Goal: Understand process/instructions: Learn how to perform a task or action

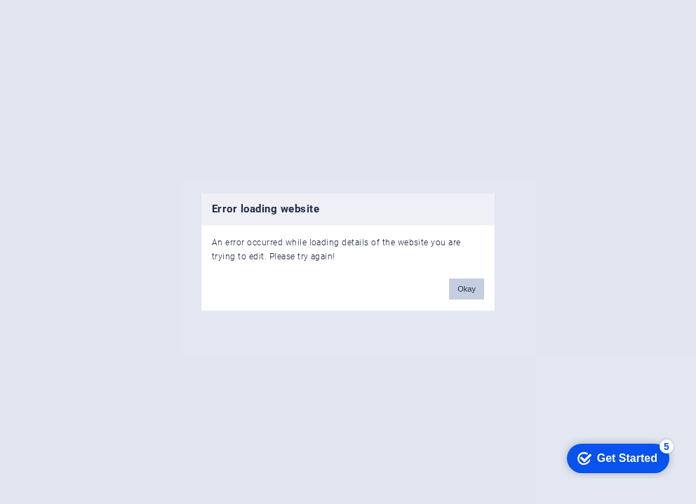
click at [463, 287] on button "Okay" at bounding box center [466, 289] width 35 height 21
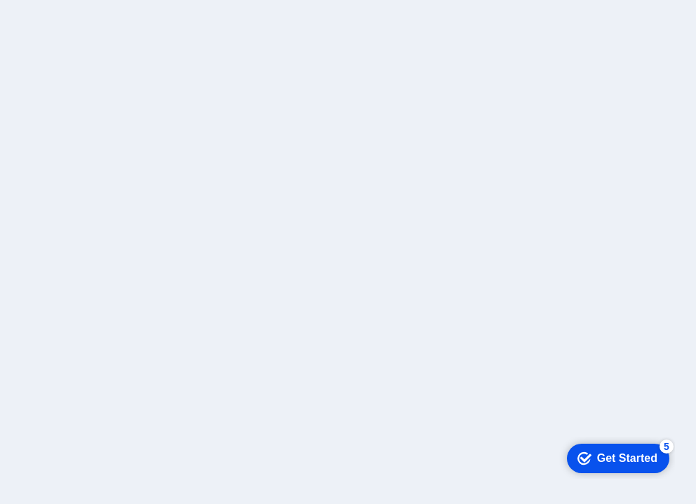
click at [267, 185] on div at bounding box center [348, 252] width 696 height 504
click at [639, 457] on div "Get Started" at bounding box center [627, 458] width 60 height 13
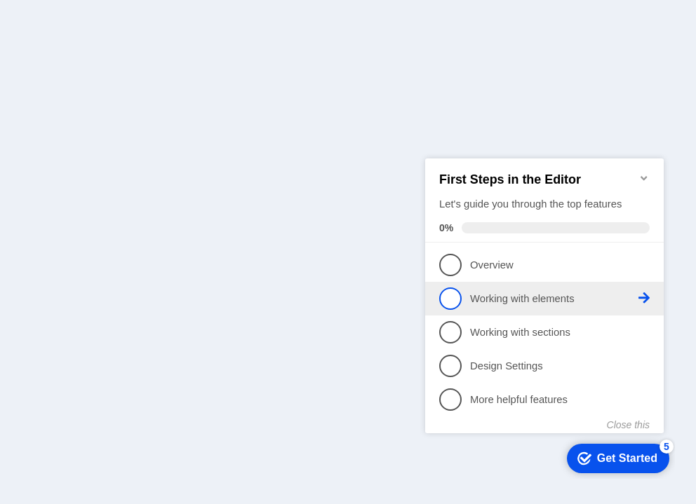
click at [444, 297] on span "2" at bounding box center [450, 298] width 22 height 22
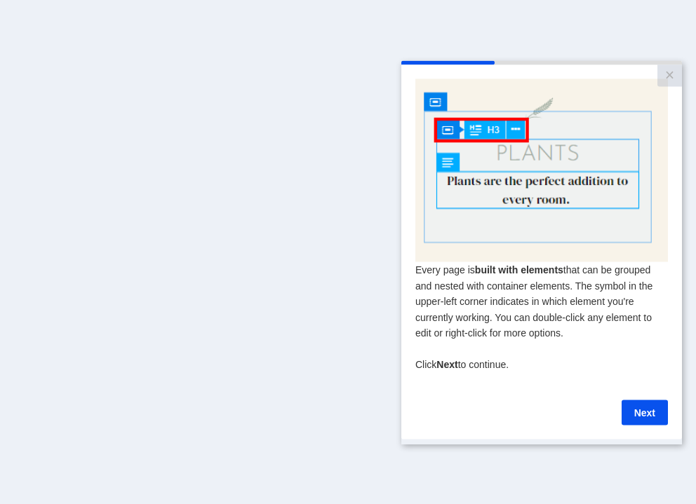
click at [630, 415] on link "Next" at bounding box center [645, 412] width 46 height 25
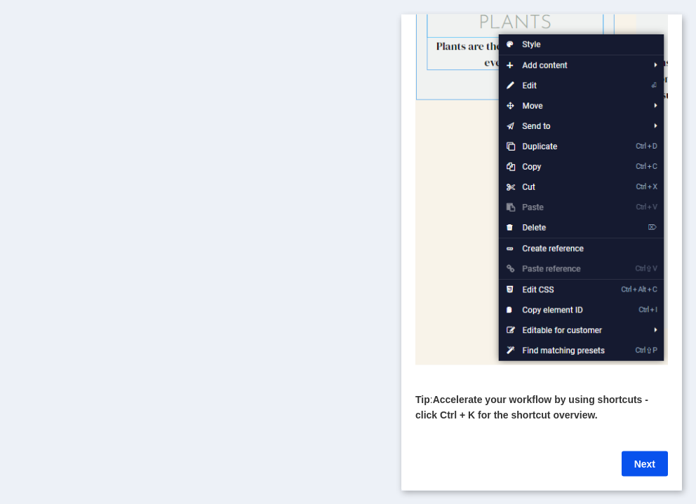
scroll to position [132, 0]
click at [644, 451] on link "Next" at bounding box center [645, 463] width 46 height 25
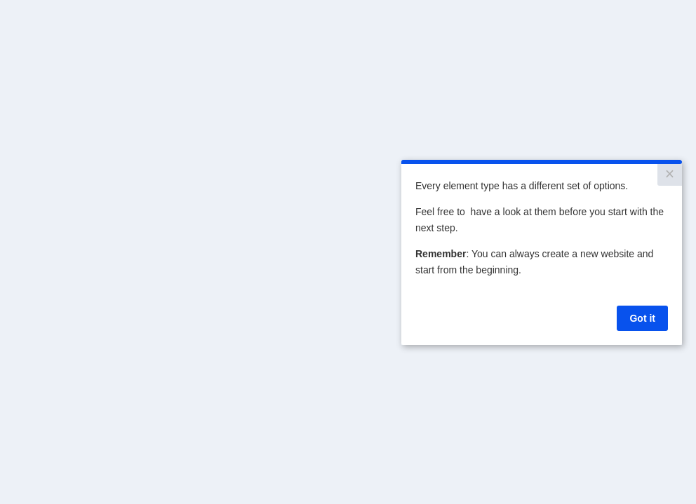
scroll to position [0, 0]
click at [632, 317] on link "Got it" at bounding box center [642, 317] width 51 height 25
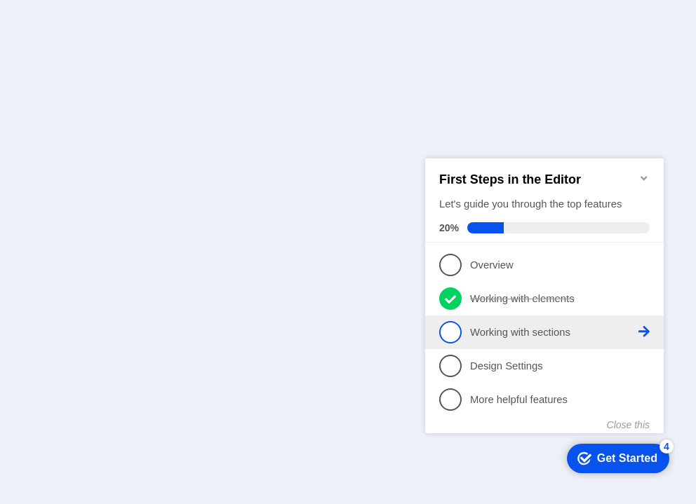
click at [447, 326] on span "3" at bounding box center [450, 332] width 22 height 22
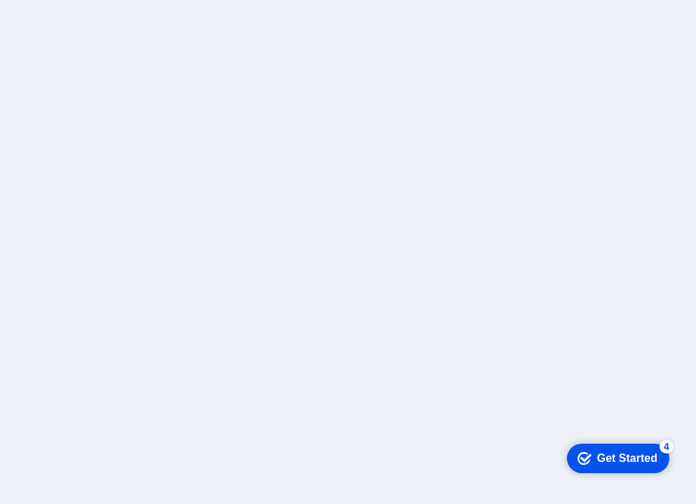
click at [613, 448] on div "checkmark Get Started 4" at bounding box center [618, 457] width 102 height 29
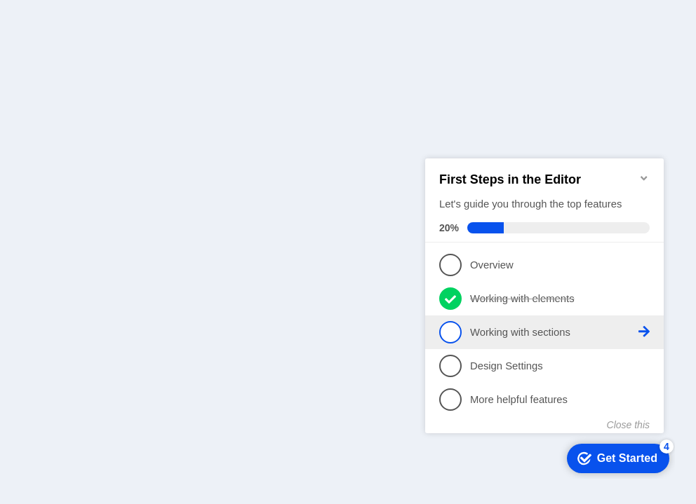
click at [448, 335] on span "3" at bounding box center [450, 332] width 22 height 22
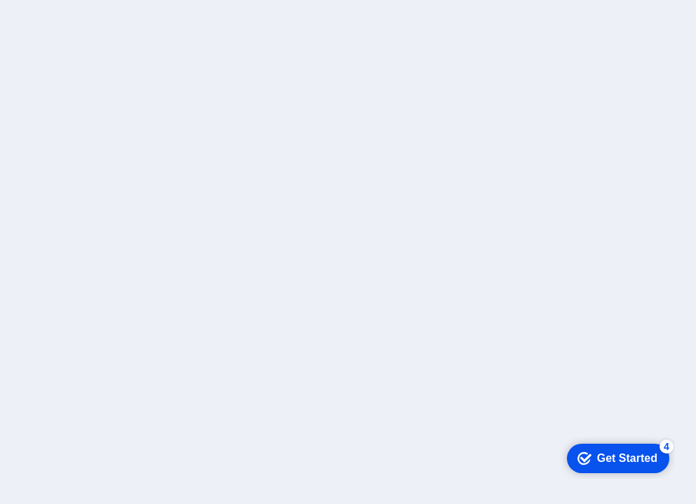
click at [621, 446] on div "checkmark Get Started 4" at bounding box center [618, 457] width 102 height 29
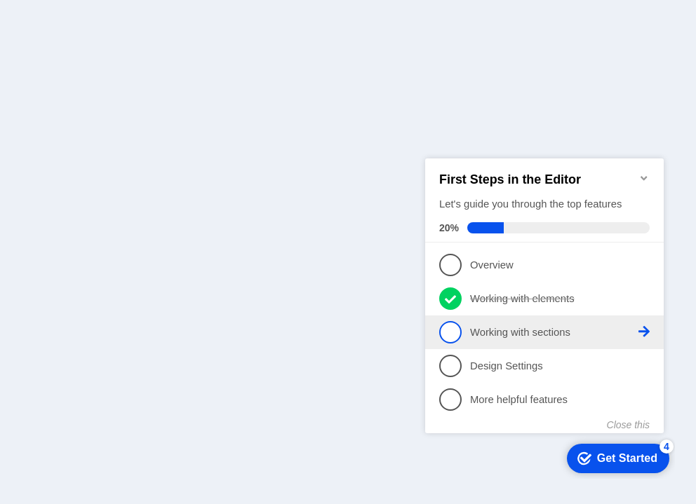
click at [648, 326] on icon at bounding box center [643, 331] width 11 height 11
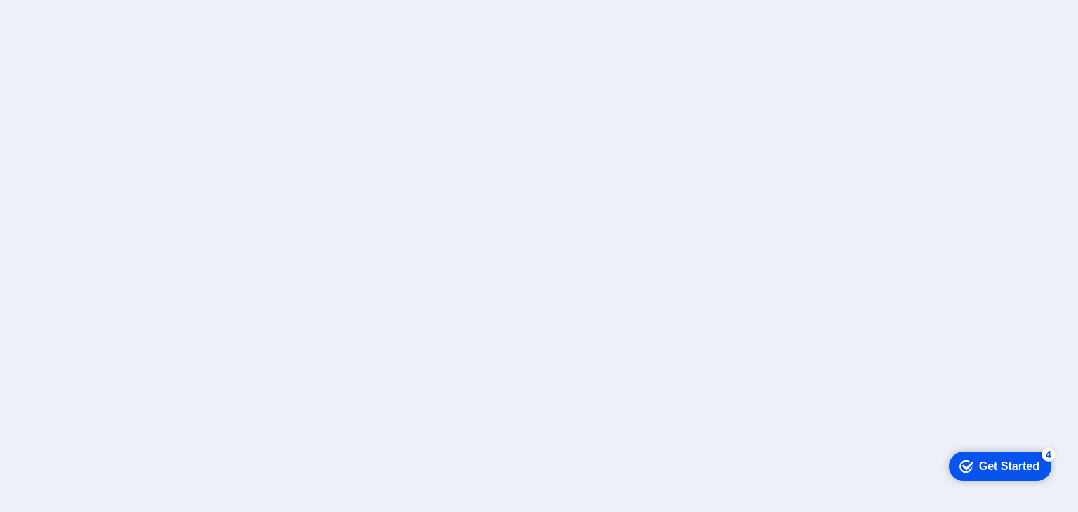
click at [695, 460] on div "Get Started" at bounding box center [1009, 466] width 60 height 13
